Goal: Task Accomplishment & Management: Use online tool/utility

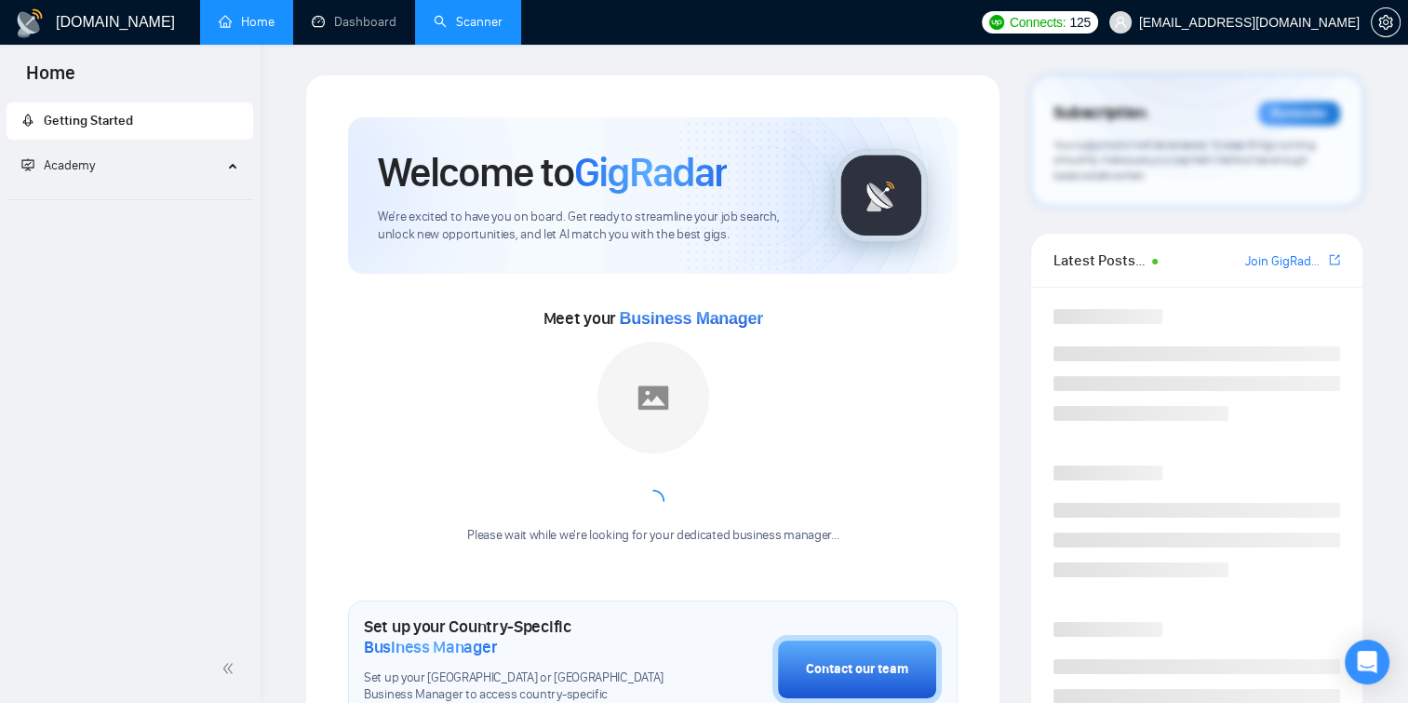
click at [452, 23] on link "Scanner" at bounding box center [468, 22] width 69 height 16
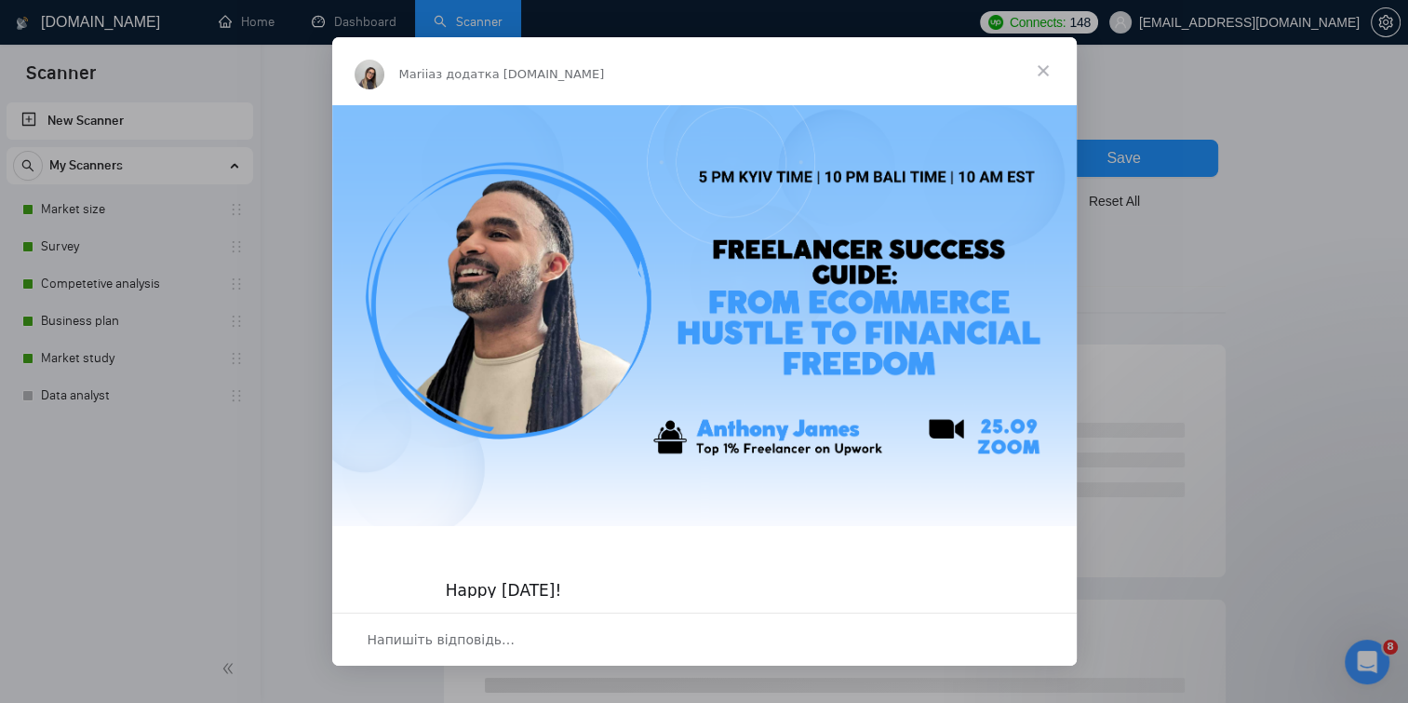
click at [1042, 67] on span "Закрити" at bounding box center [1043, 70] width 67 height 67
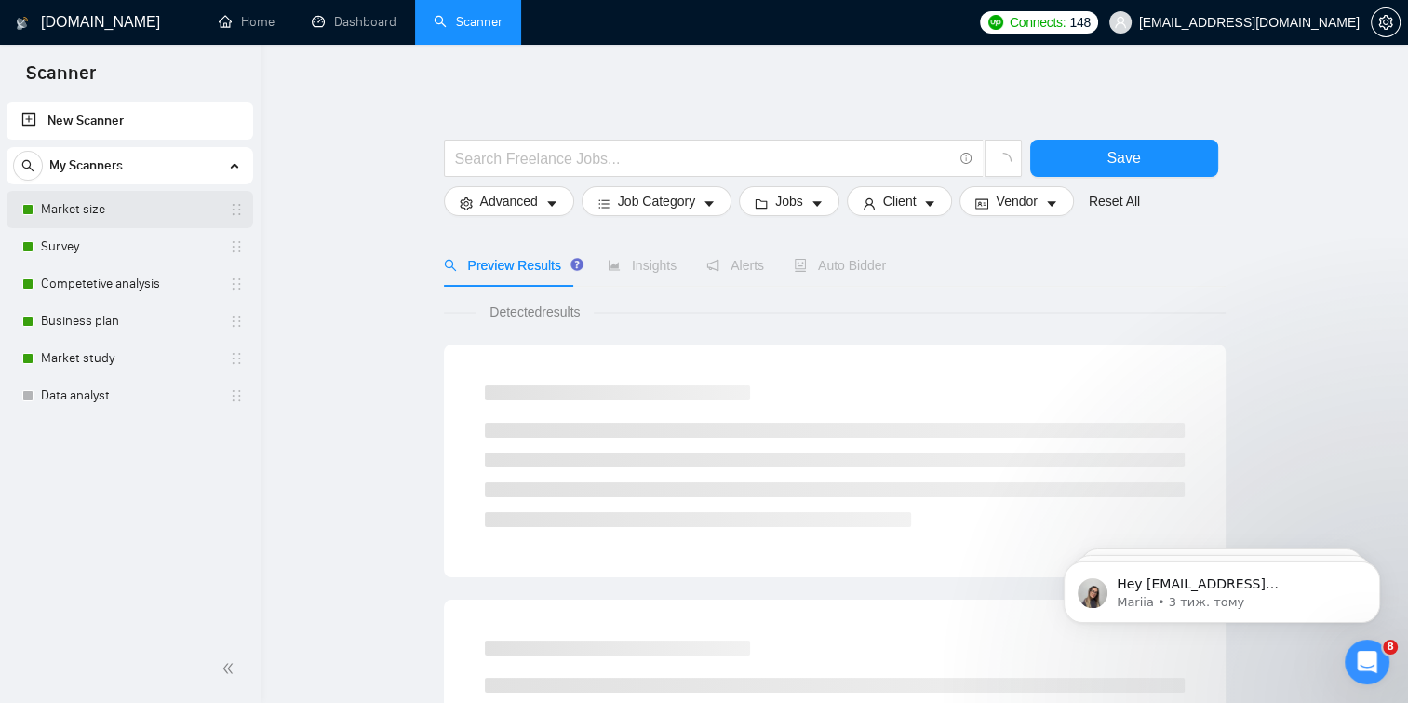
click at [105, 215] on link "Market size" at bounding box center [129, 209] width 177 height 37
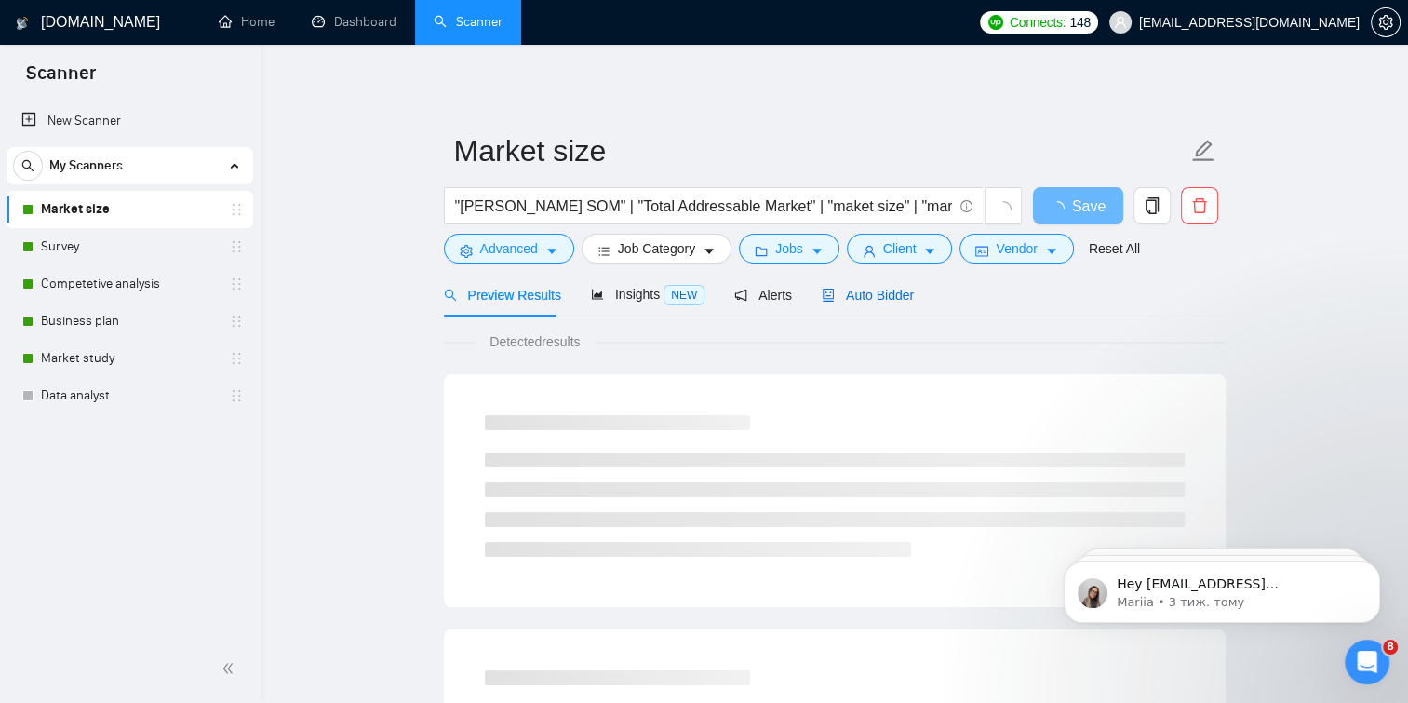
click at [845, 296] on span "Auto Bidder" at bounding box center [868, 295] width 92 height 15
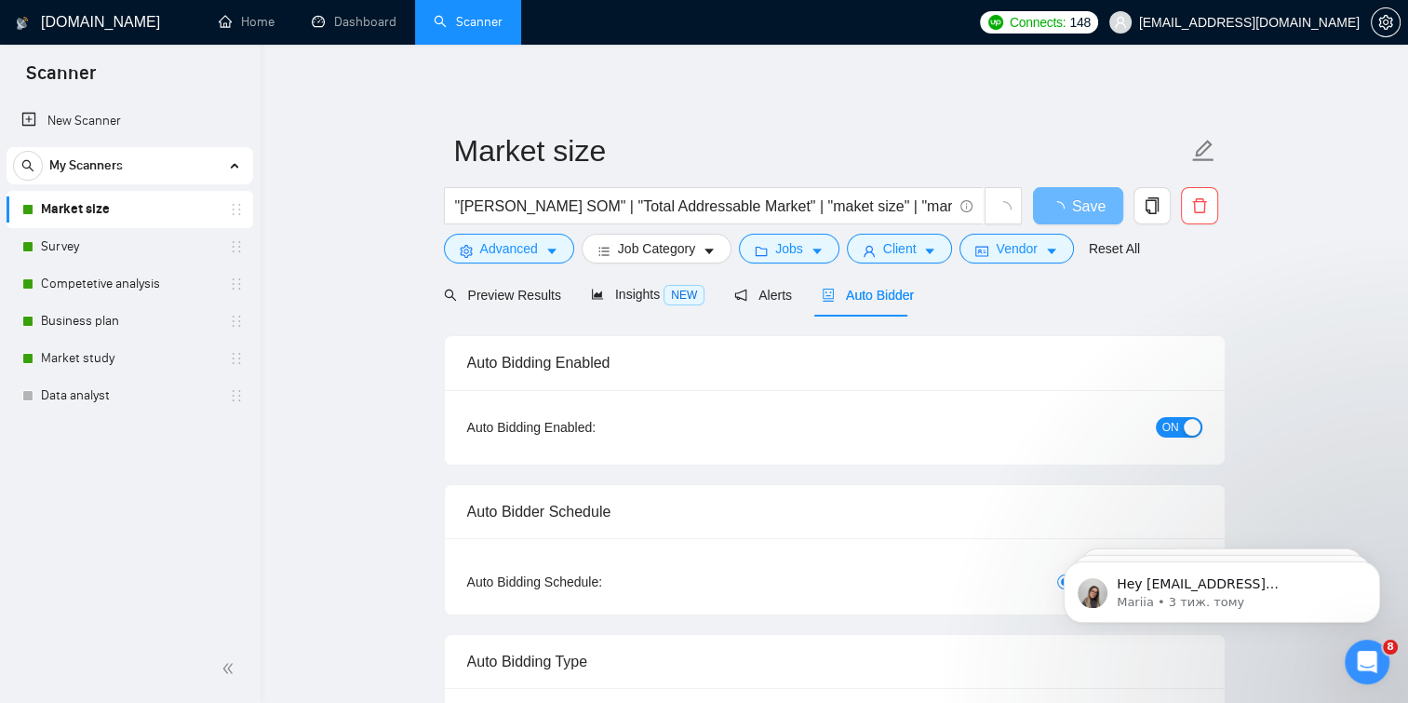
checkbox input "true"
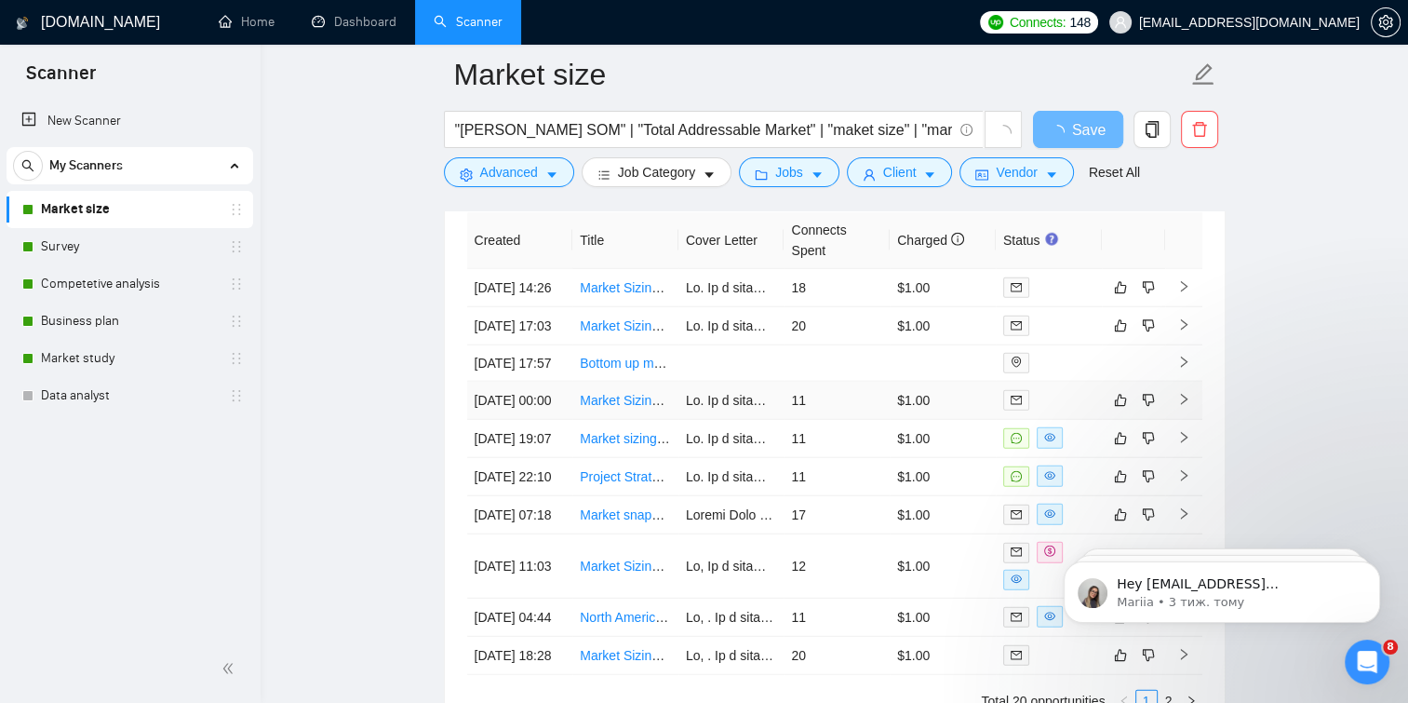
scroll to position [4789, 0]
click at [151, 228] on link "Survey" at bounding box center [129, 246] width 177 height 37
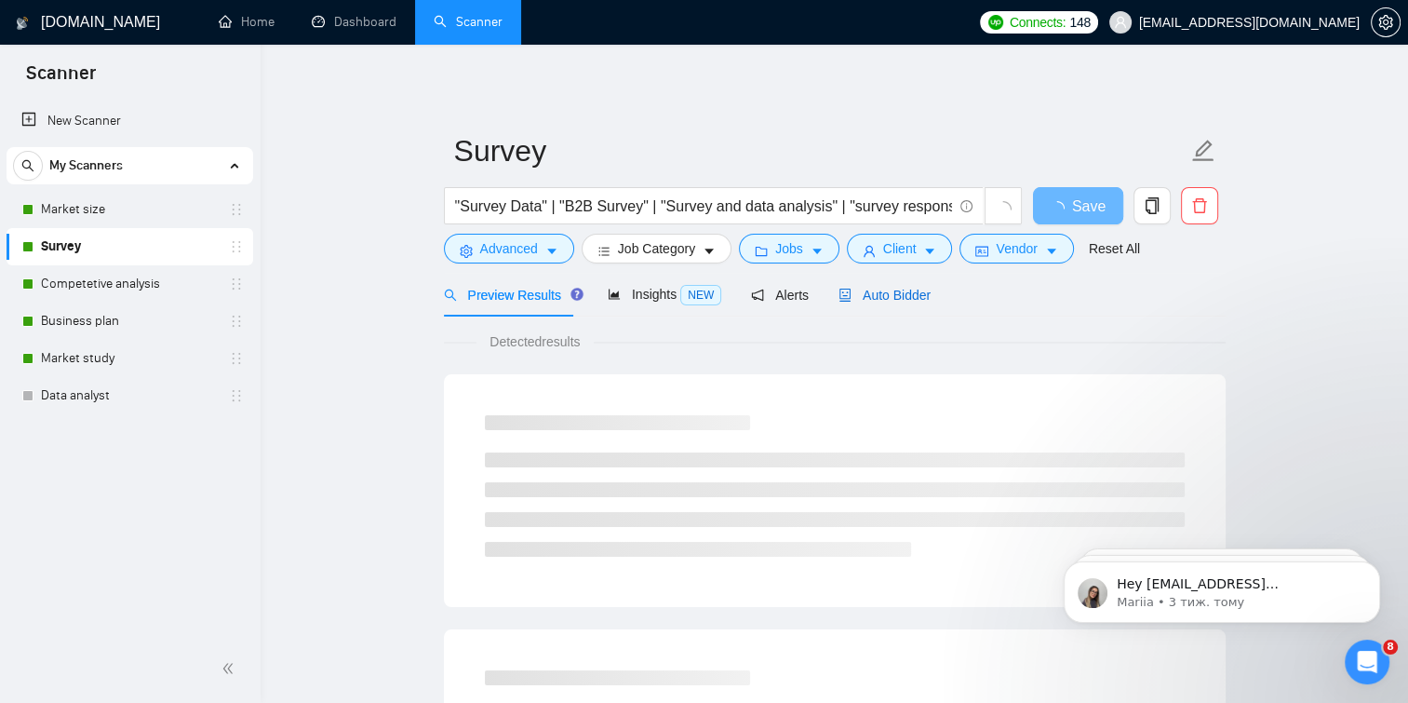
click at [850, 288] on span "Auto Bidder" at bounding box center [885, 295] width 92 height 15
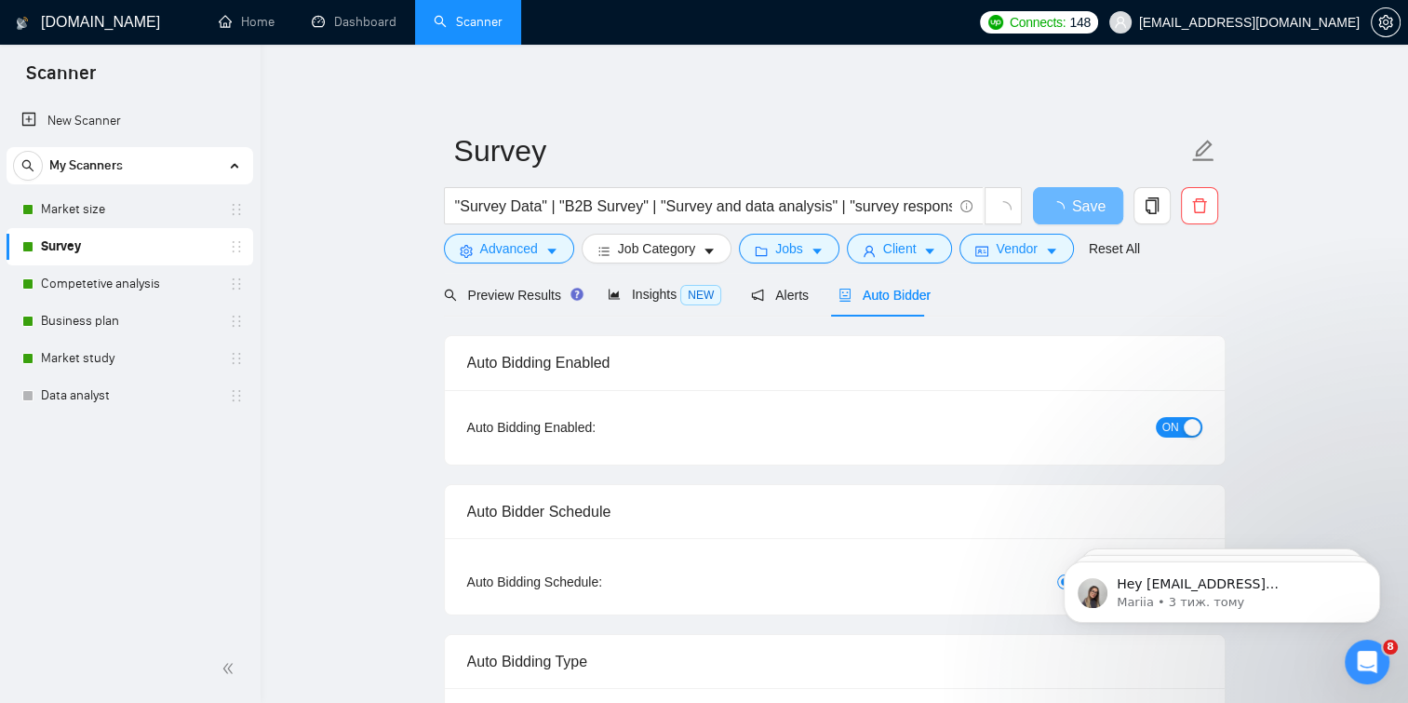
checkbox input "true"
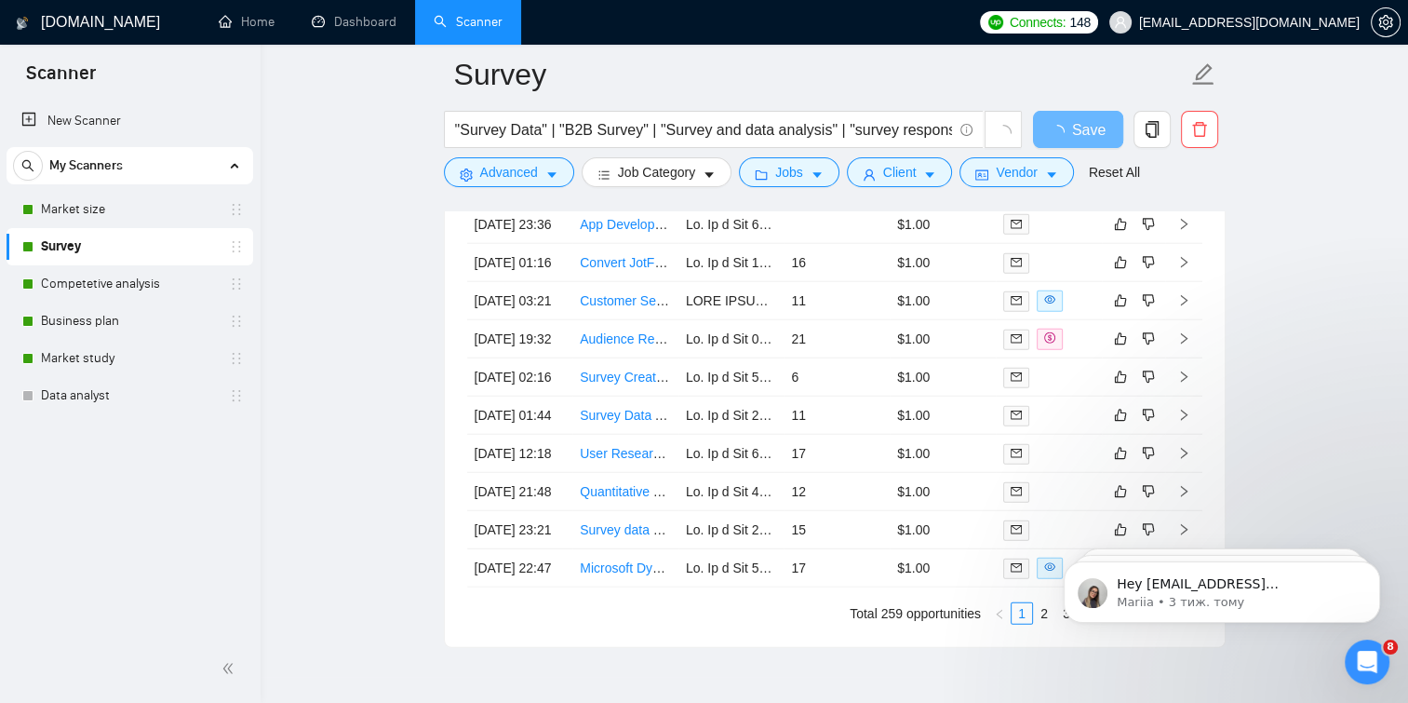
scroll to position [4654, 0]
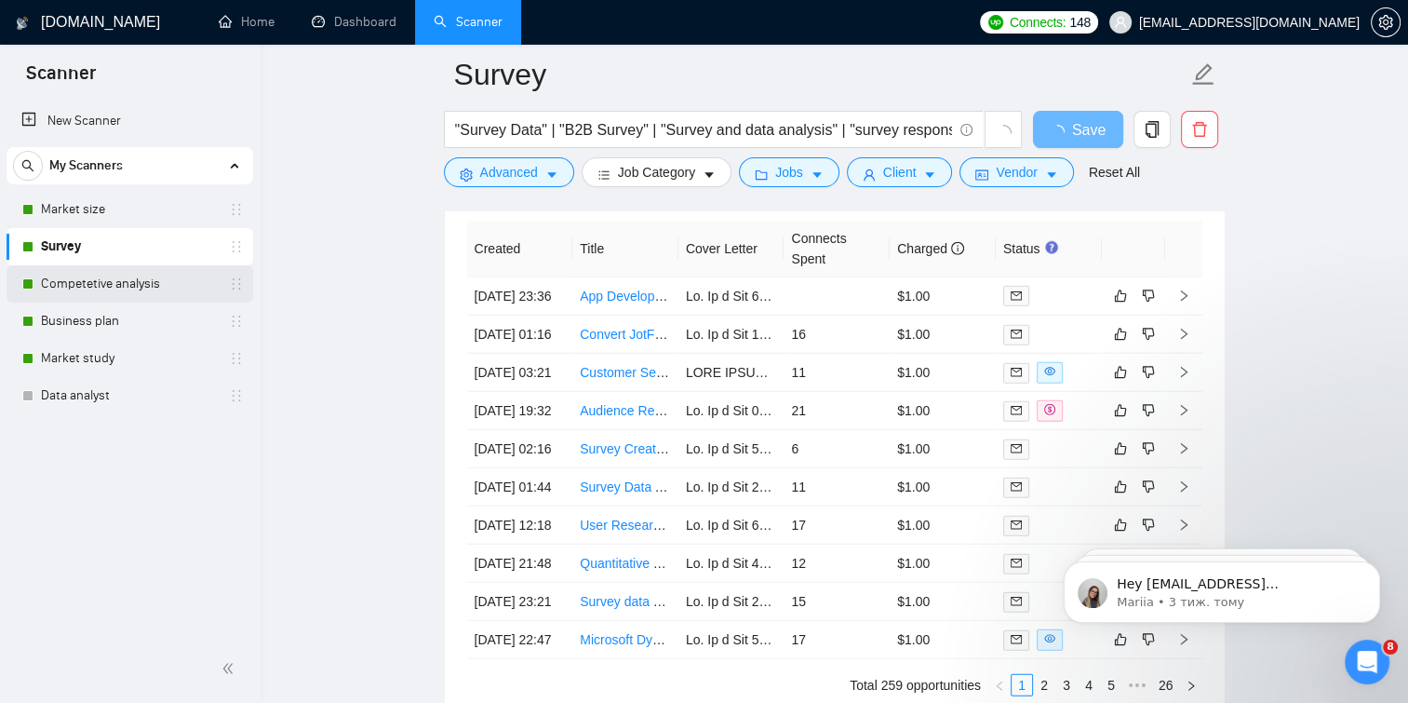
click at [197, 276] on link "Competetive analysis" at bounding box center [129, 283] width 177 height 37
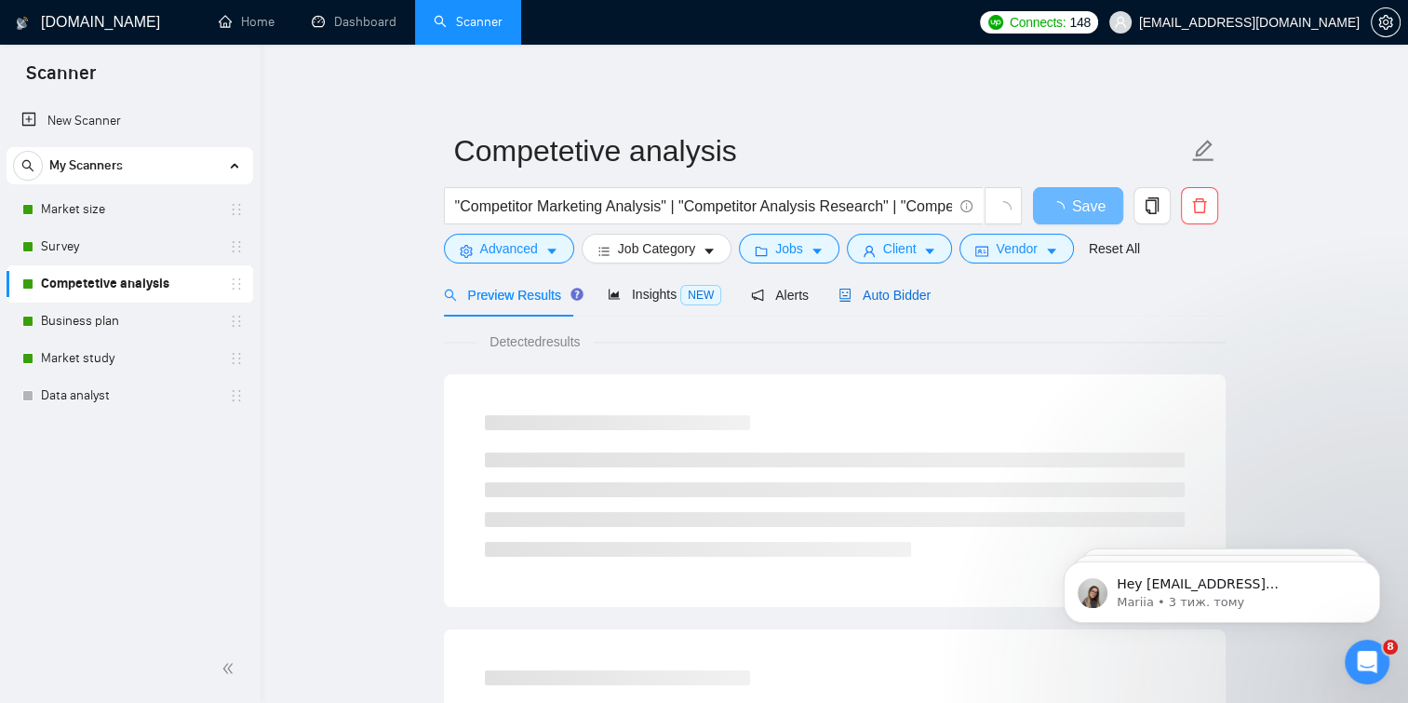
click at [849, 290] on span "Auto Bidder" at bounding box center [885, 295] width 92 height 15
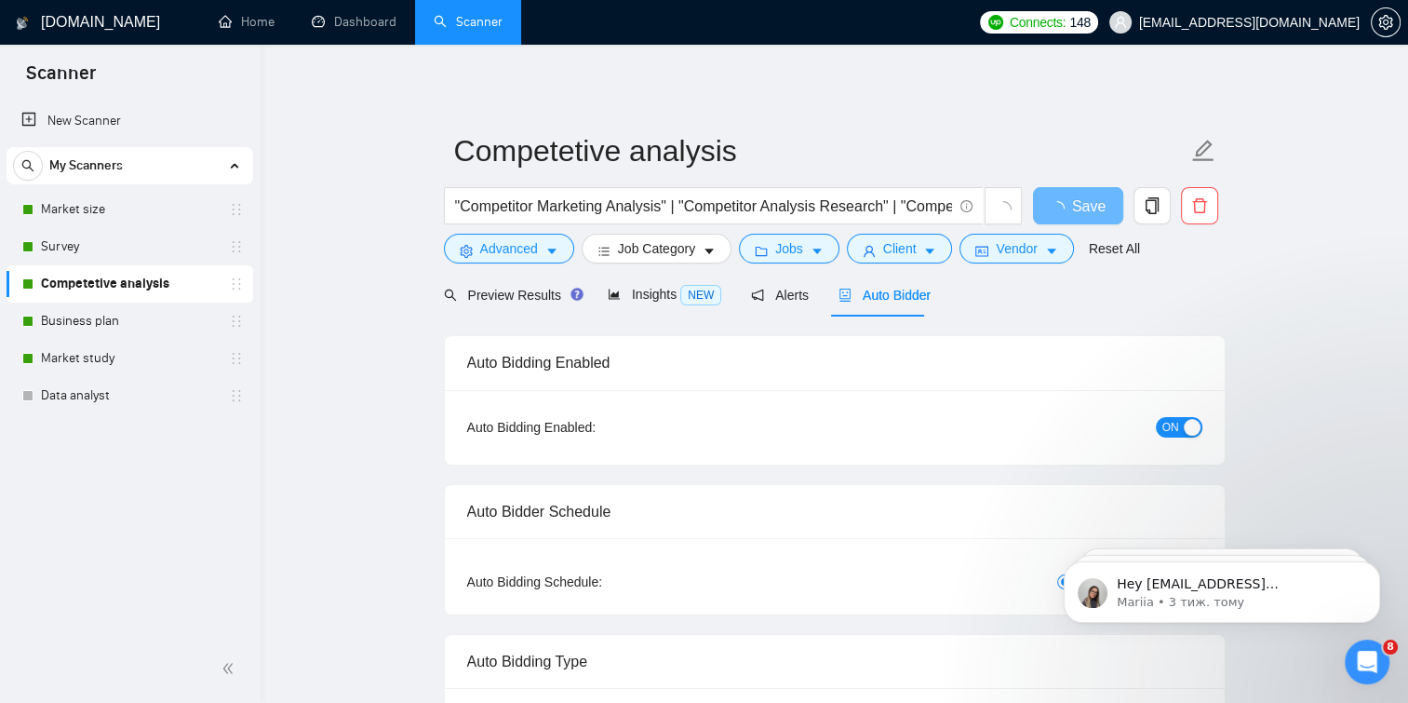
checkbox input "true"
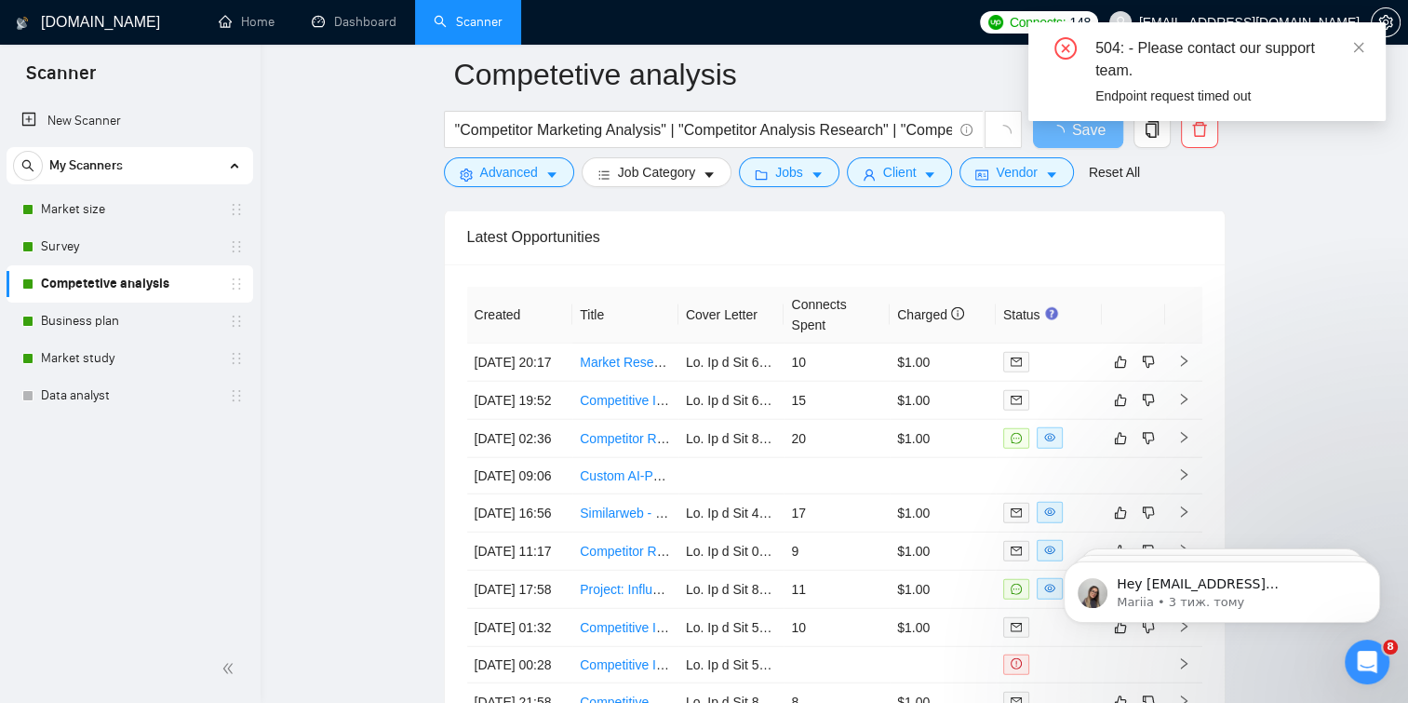
scroll to position [4805, 0]
click at [61, 316] on link "Business plan" at bounding box center [129, 320] width 177 height 37
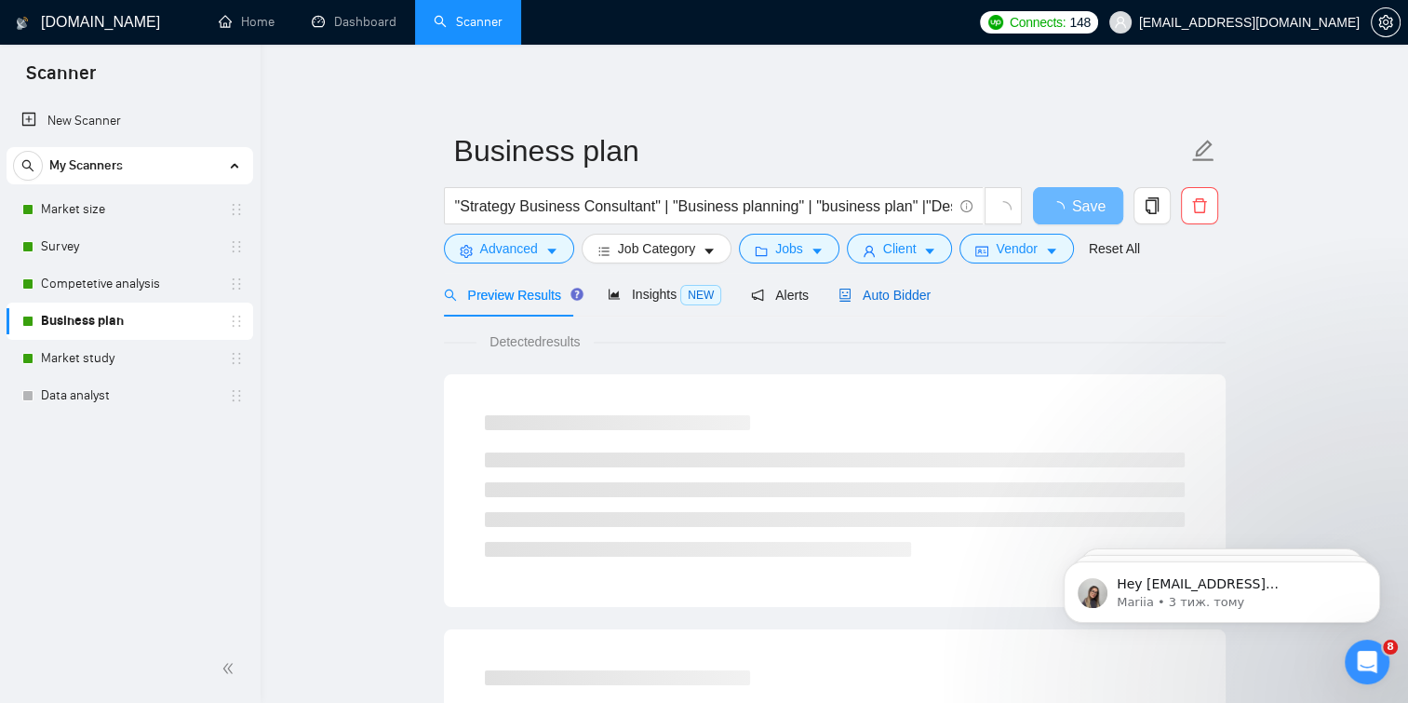
click at [849, 285] on div "Auto Bidder" at bounding box center [885, 295] width 92 height 20
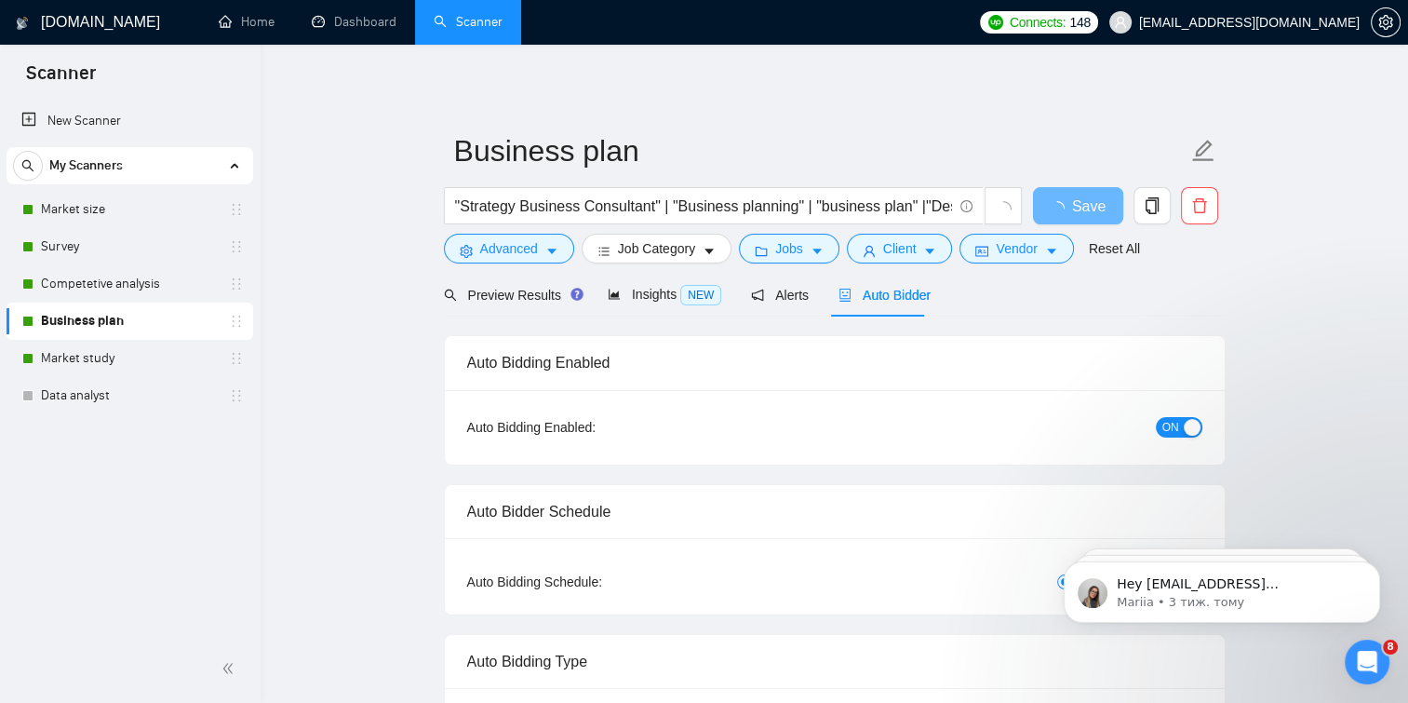
checkbox input "true"
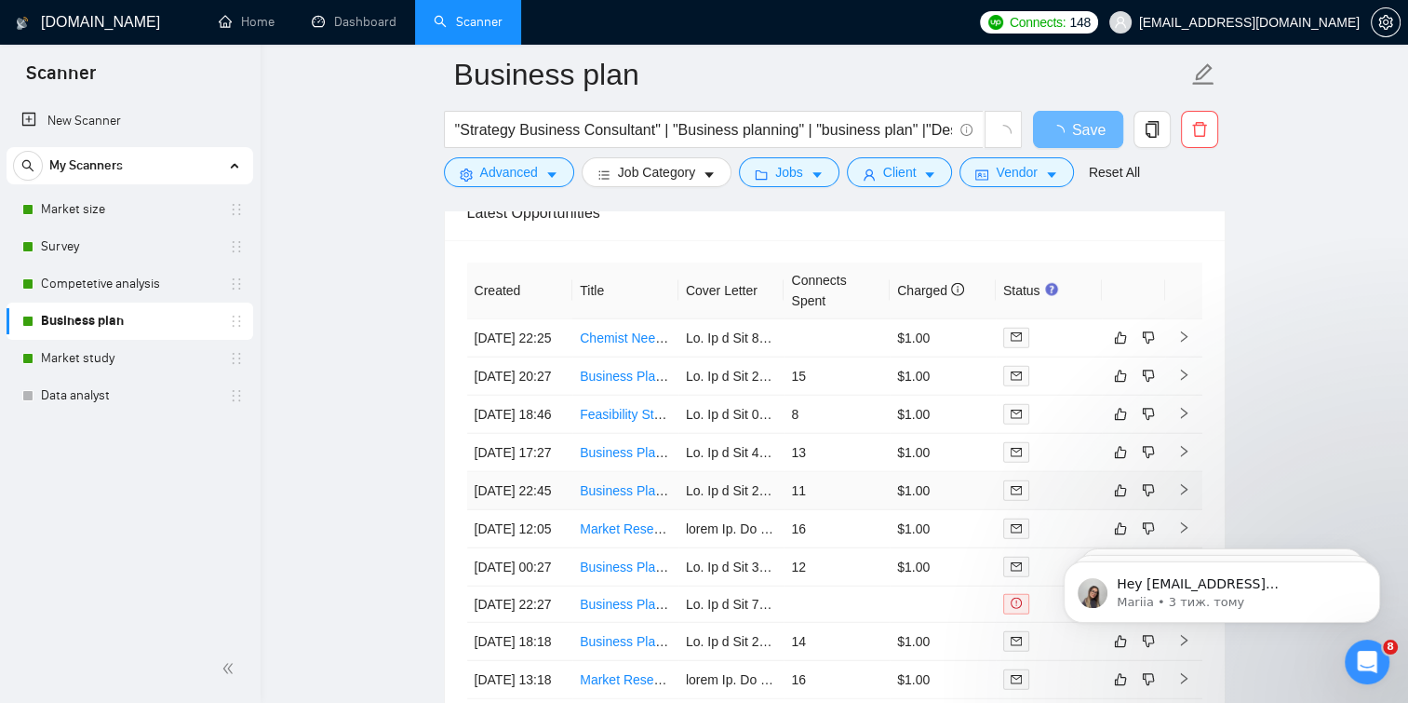
scroll to position [4735, 0]
click at [67, 353] on link "Market study" at bounding box center [129, 358] width 177 height 37
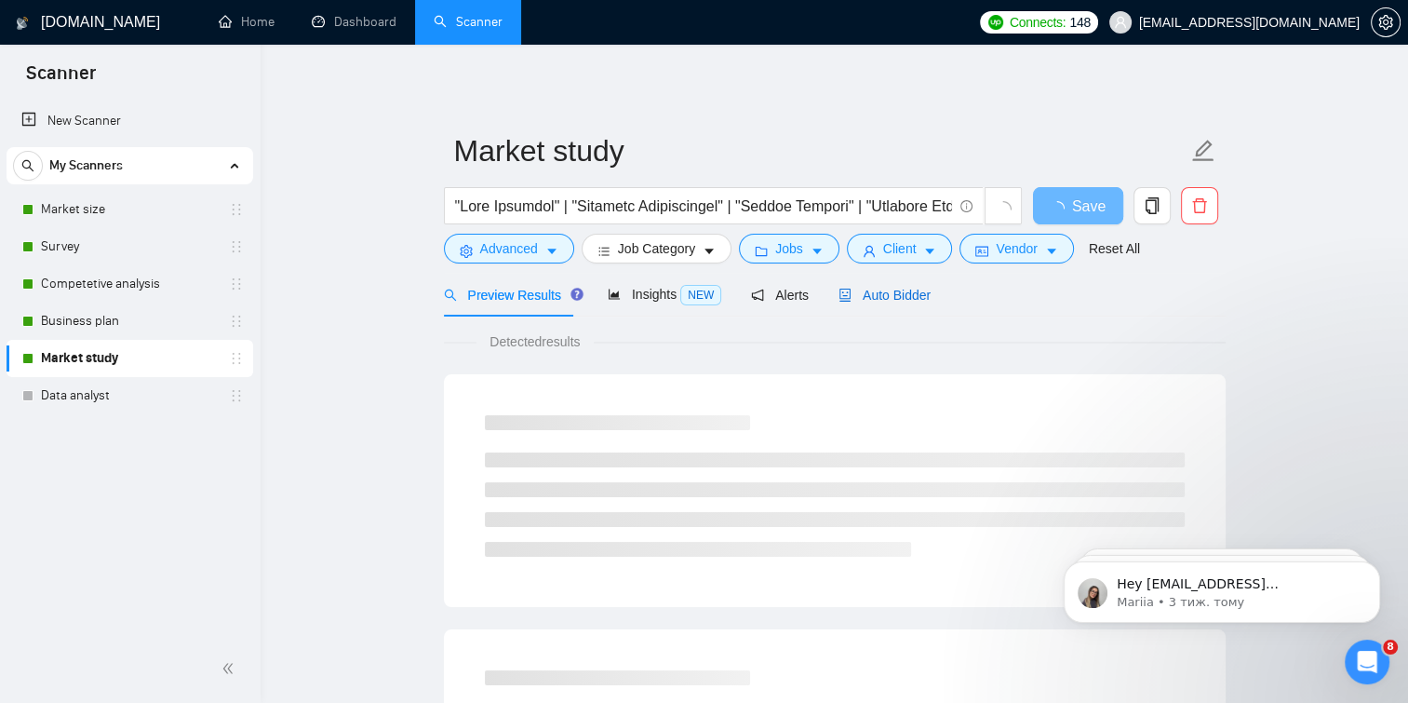
click at [839, 294] on icon "robot" at bounding box center [845, 295] width 13 height 13
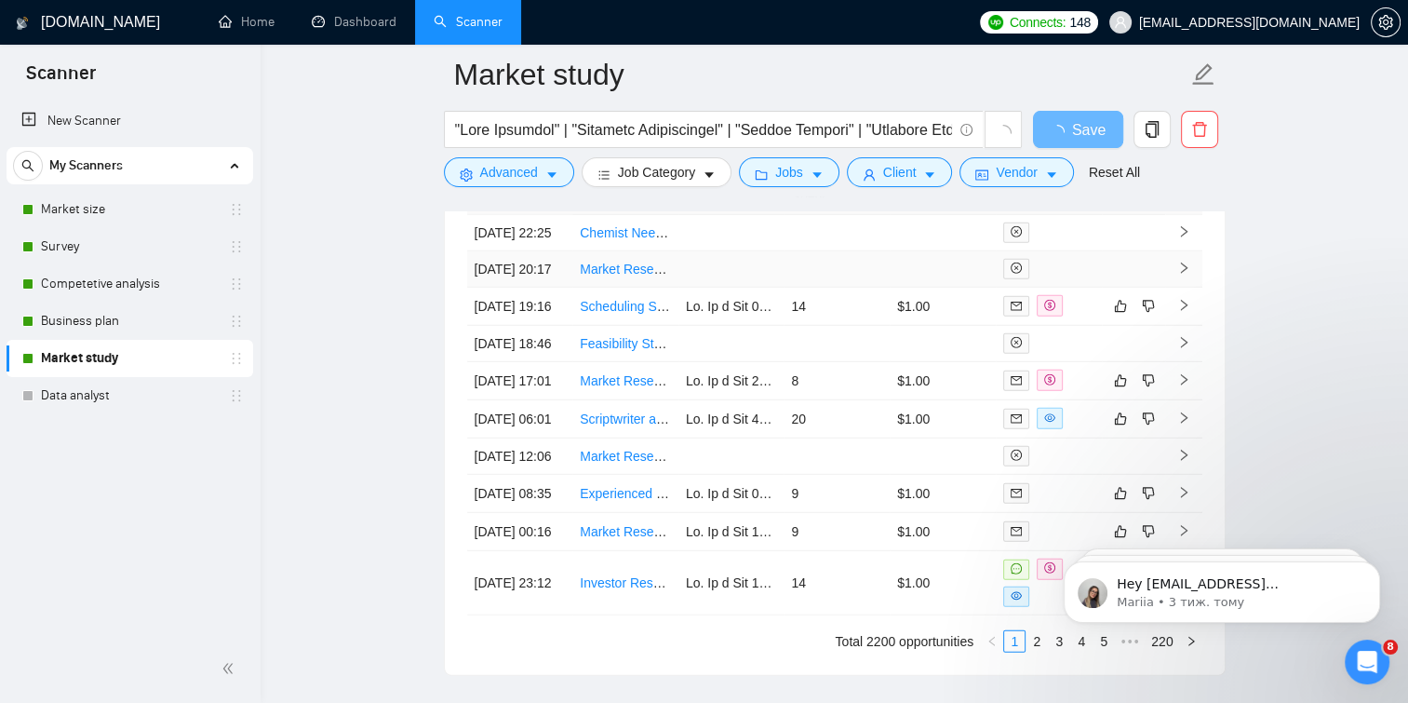
scroll to position [5183, 0]
